Goal: Task Accomplishment & Management: Complete application form

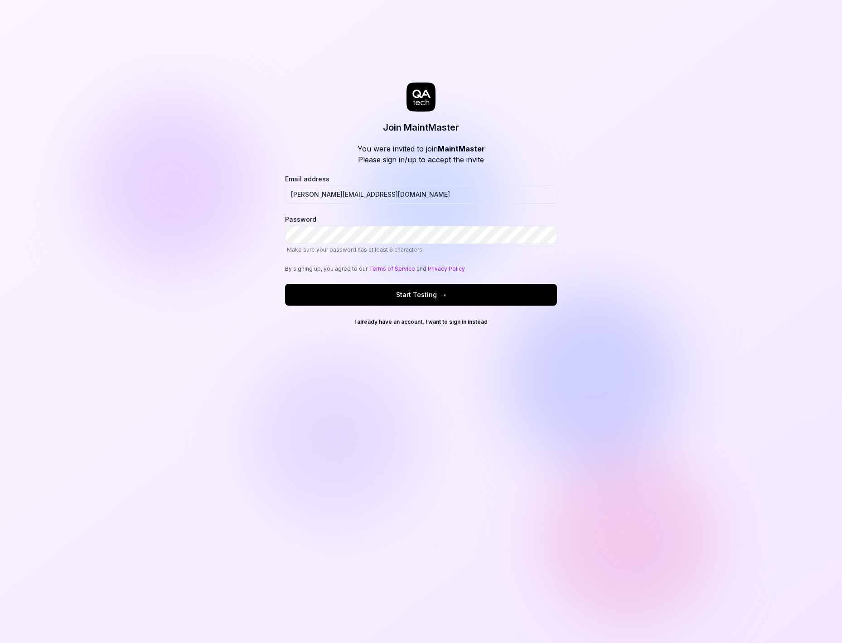
click at [317, 295] on button "Start Testing →" at bounding box center [421, 295] width 272 height 22
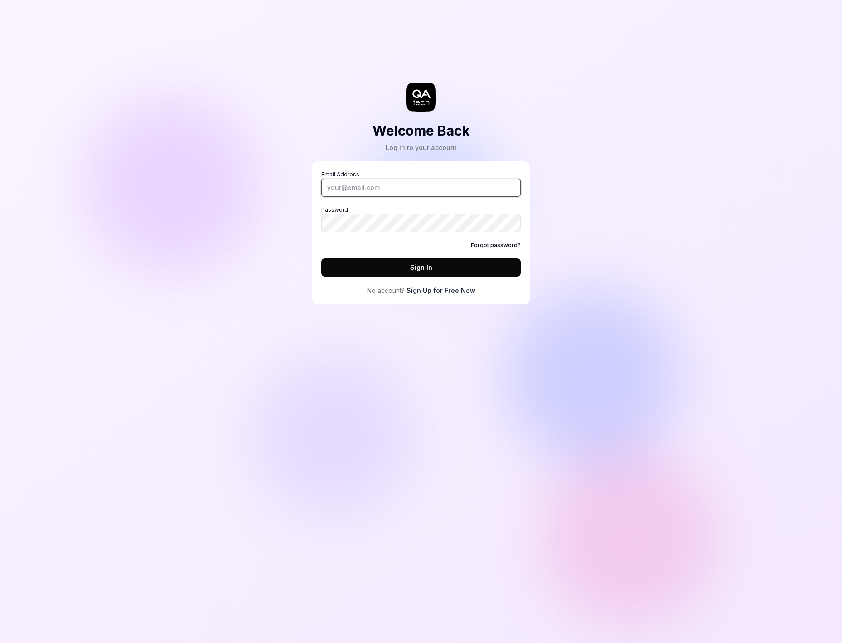
click at [409, 188] on input "Email Address" at bounding box center [420, 188] width 199 height 18
type input "marcus.guyard@maintmaster.com"
click at [321, 258] on button "Sign In" at bounding box center [420, 267] width 199 height 18
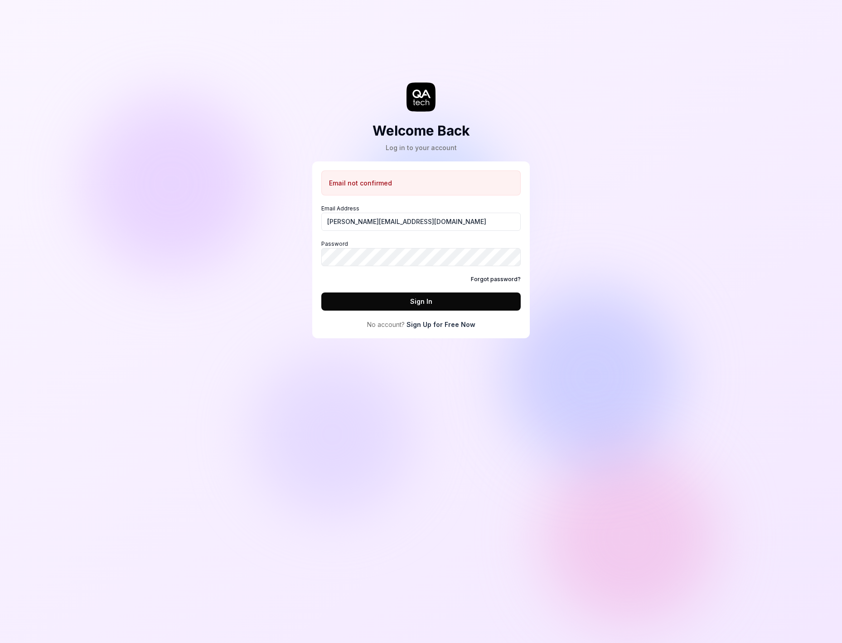
click at [406, 303] on button "Sign In" at bounding box center [420, 301] width 199 height 18
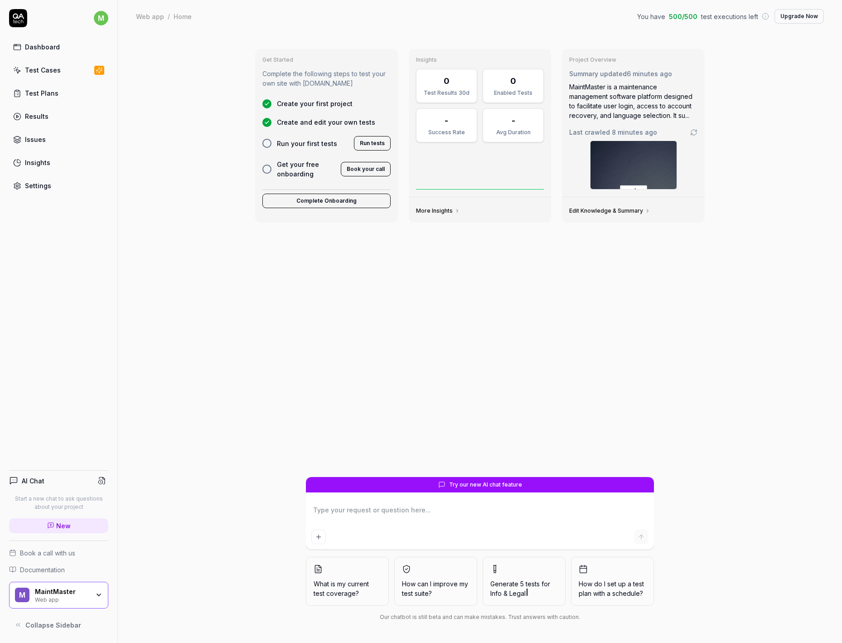
type textarea "*"
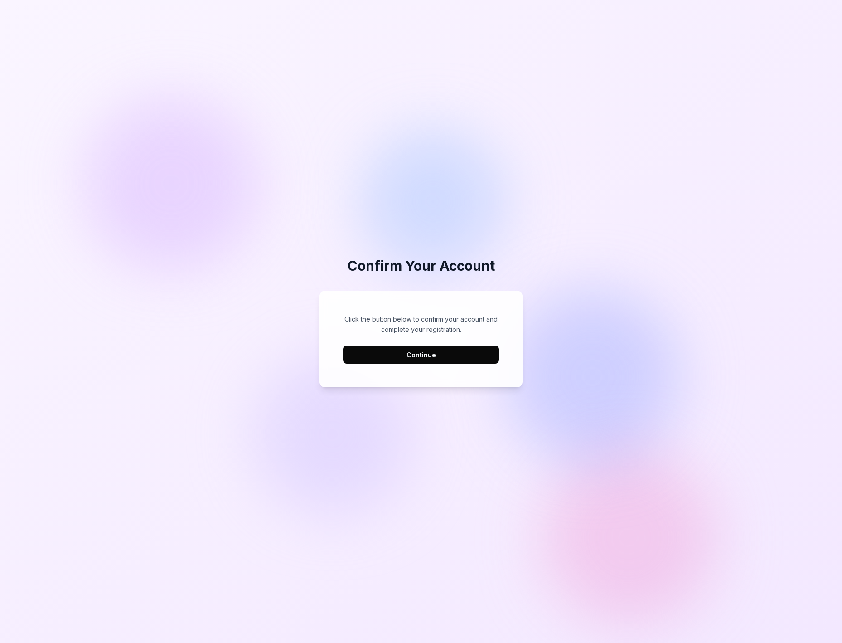
click at [389, 353] on button "Continue" at bounding box center [421, 354] width 156 height 18
